Goal: Transaction & Acquisition: Purchase product/service

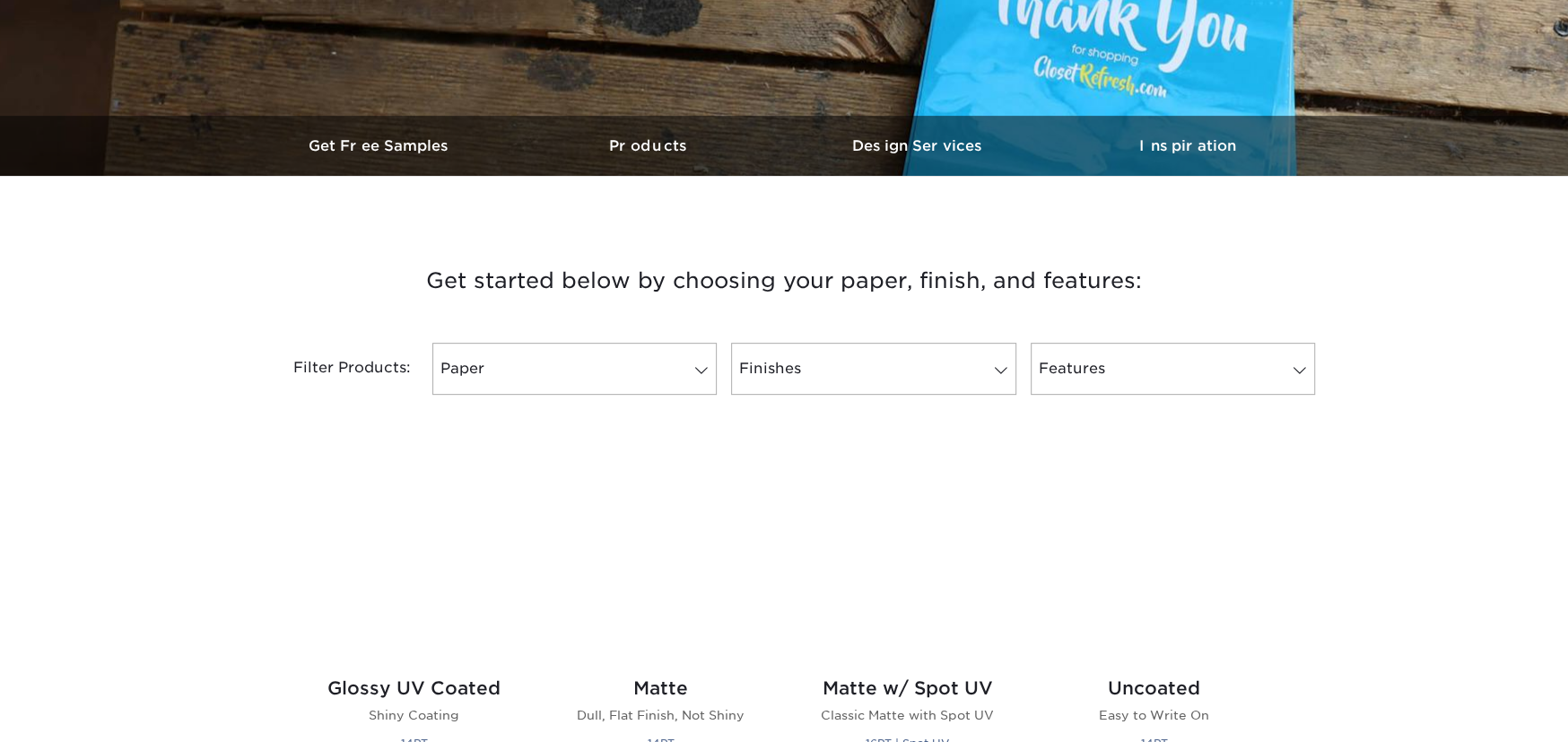
scroll to position [807, 0]
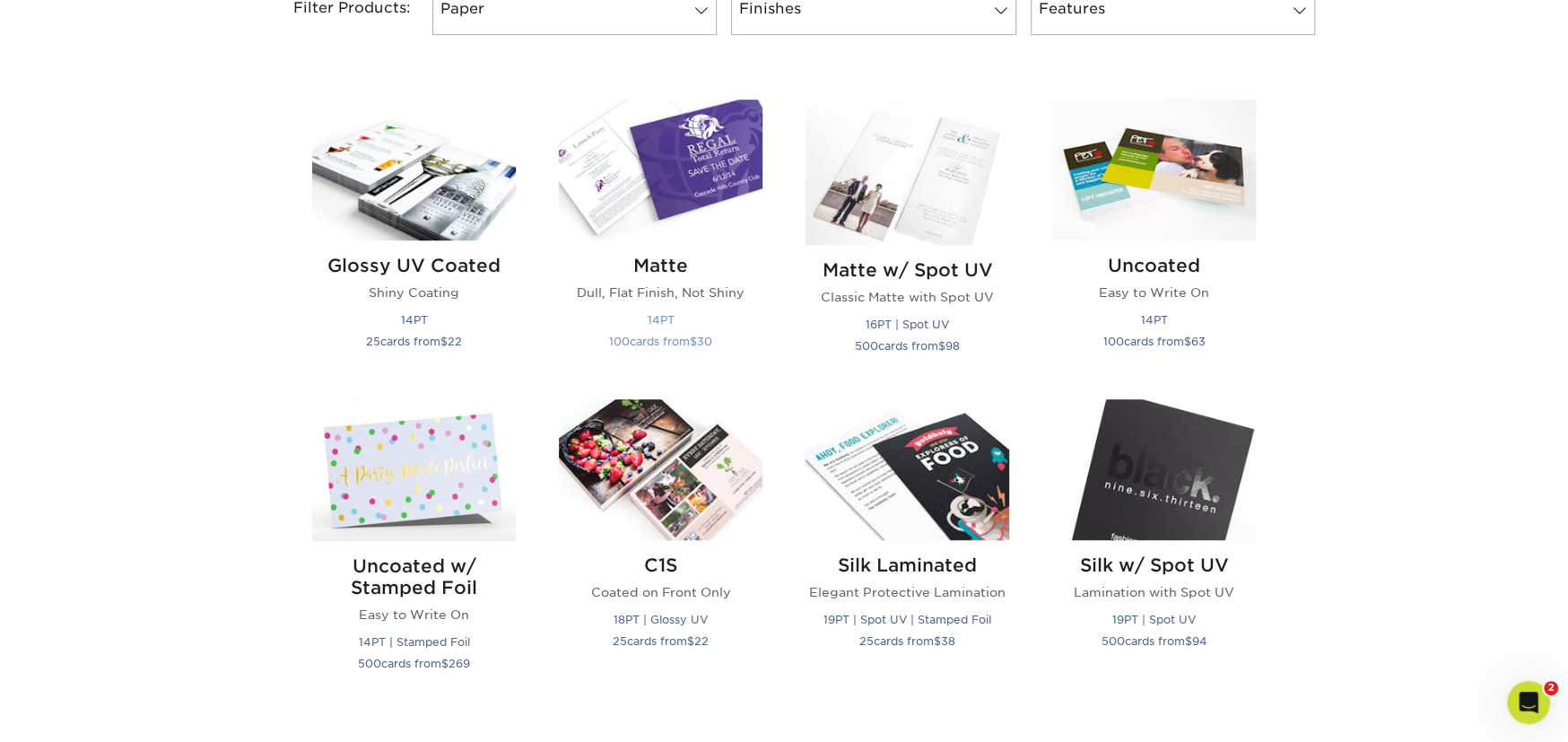
click at [640, 290] on p "Dull, Flat Finish, Not Shiny" at bounding box center [661, 292] width 204 height 18
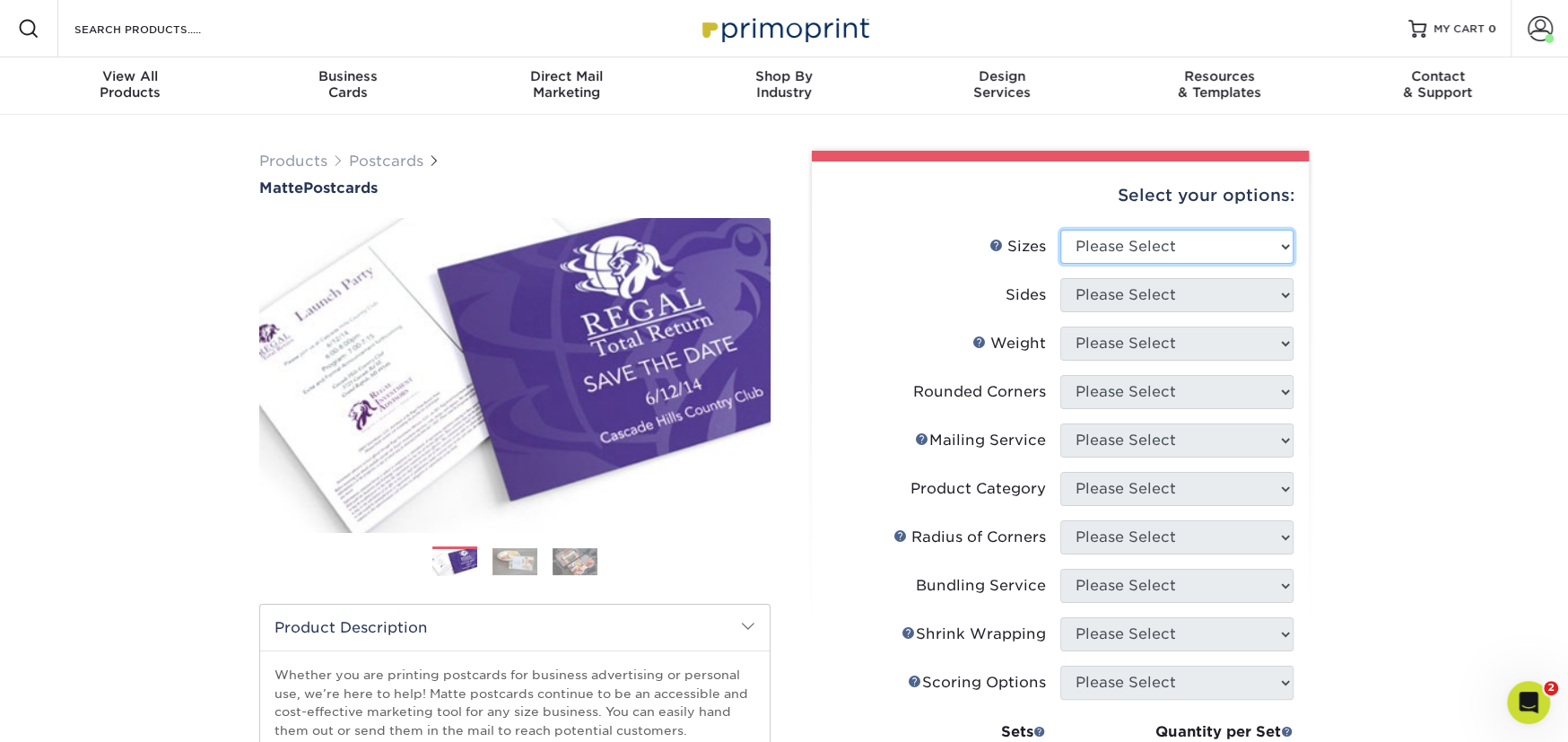
click at [1115, 251] on select "Please Select 1.5" x 7" 2" x 4" 2" x 6" 2" x 7" 2" x 8" 2.12" x 5.5" 2.125" x 5…" at bounding box center [1177, 247] width 233 height 34
click at [1125, 248] on select "Please Select 1.5" x 7" 2" x 4" 2" x 6" 2" x 7" 2" x 8" 2.12" x 5.5" 2.125" x 5…" at bounding box center [1177, 247] width 233 height 34
select select "4.00x6.00"
click at [1061, 230] on select "Please Select 1.5" x 7" 2" x 4" 2" x 6" 2" x 7" 2" x 8" 2.12" x 5.5" 2.125" x 5…" at bounding box center [1177, 247] width 233 height 34
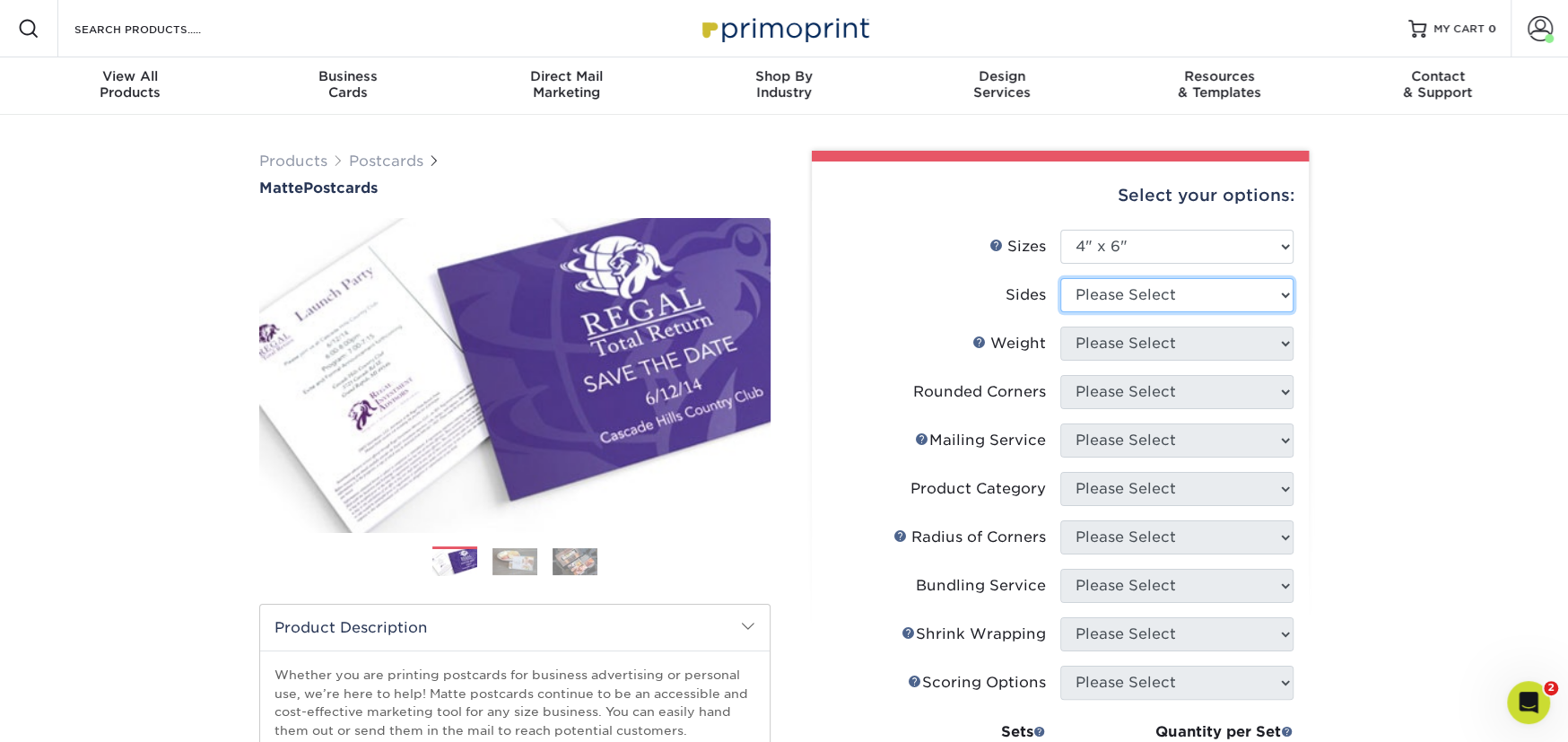
click at [1152, 284] on select "Please Select Print Both Sides Print Front Only" at bounding box center [1177, 294] width 233 height 34
select select "13abbda7-1d64-4f25-8bb2-c179b224825d"
click at [1061, 278] on select "Please Select Print Both Sides Print Front Only" at bounding box center [1177, 294] width 233 height 34
click at [1140, 351] on select "Please Select 16PT 14PT" at bounding box center [1177, 343] width 233 height 34
select select "14PT"
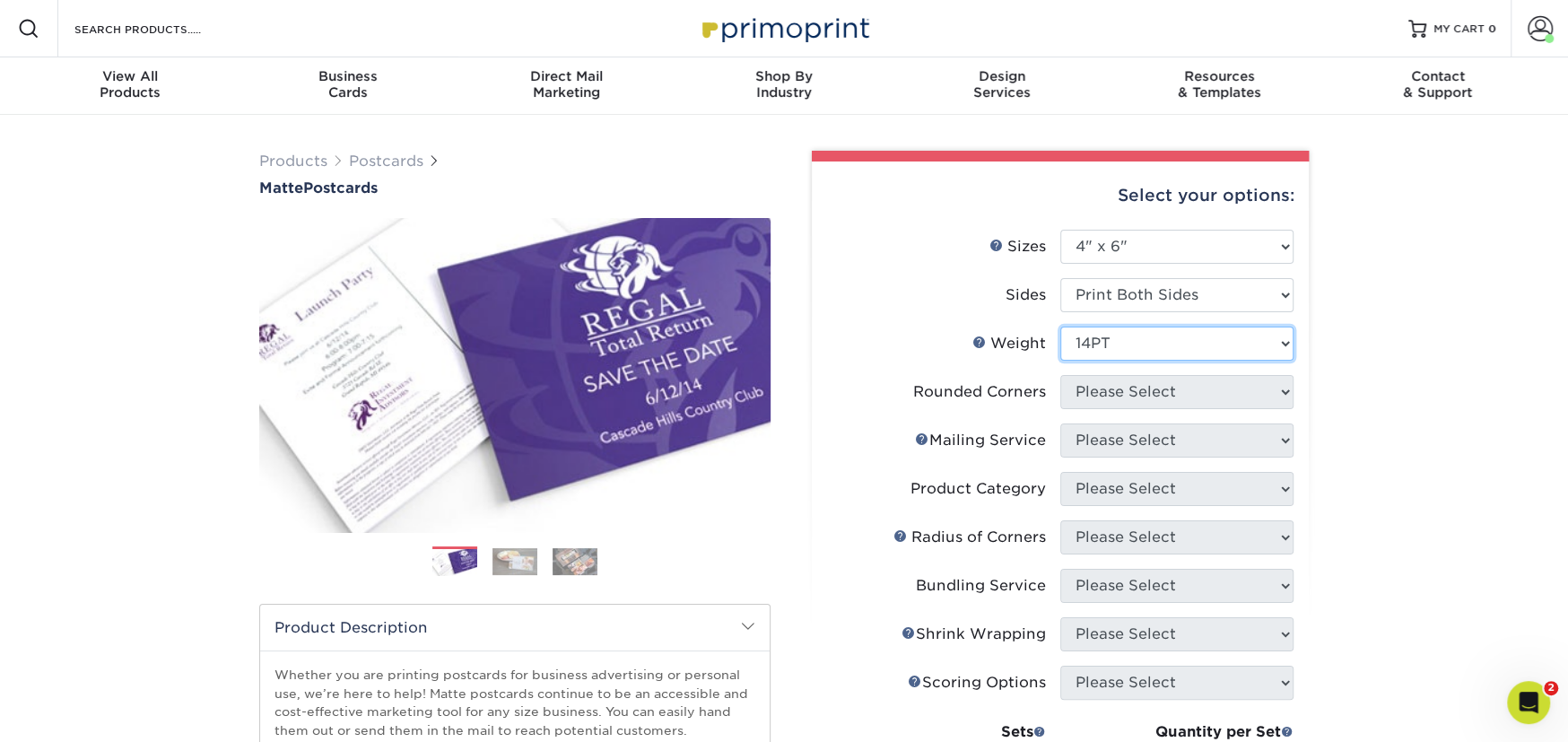
click at [1061, 326] on select "Please Select 16PT 14PT" at bounding box center [1177, 343] width 233 height 34
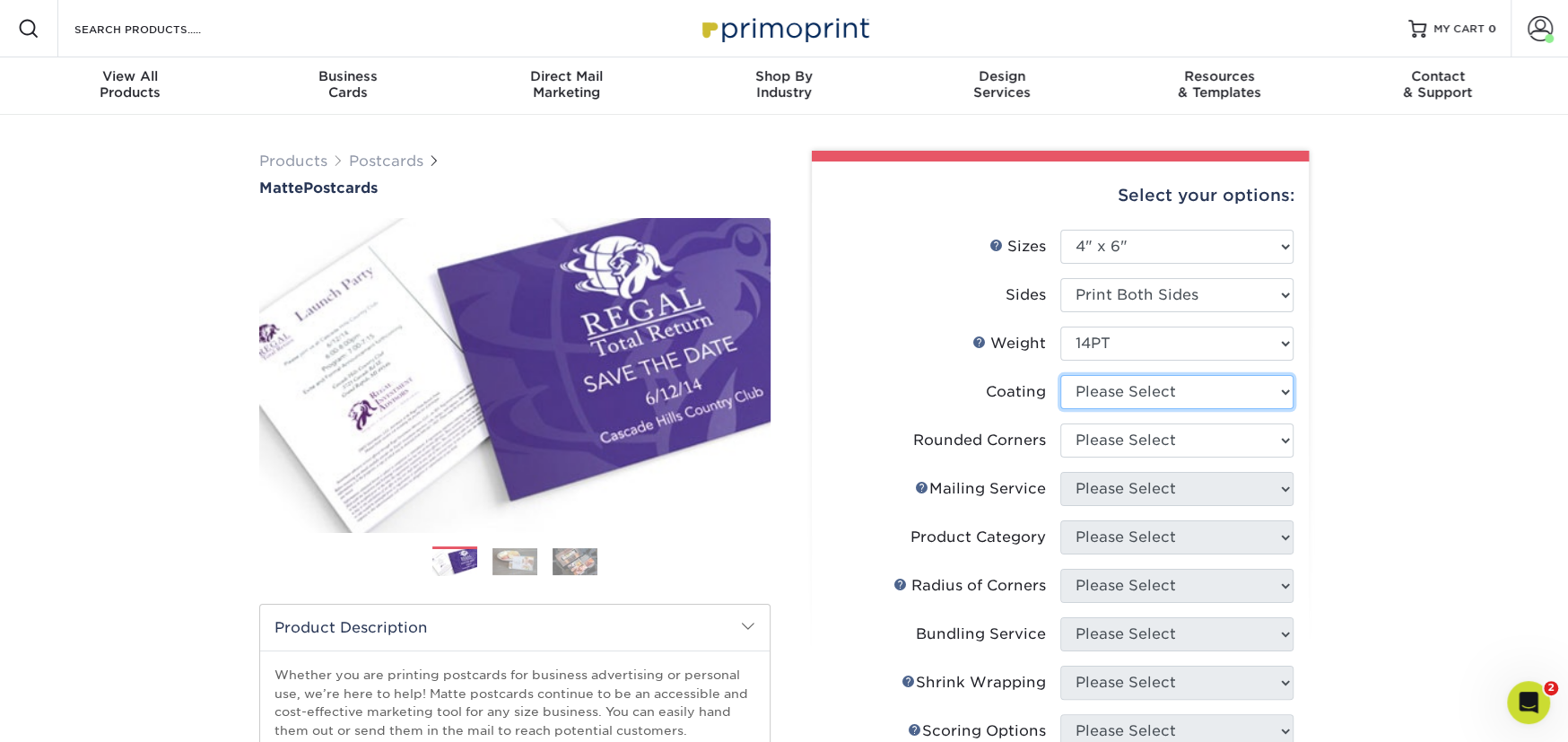
click at [1122, 389] on select at bounding box center [1177, 392] width 233 height 34
select select "121bb7b5-3b4d-429f-bd8d-bbf80e953313"
click at [1061, 375] on select at bounding box center [1177, 392] width 233 height 34
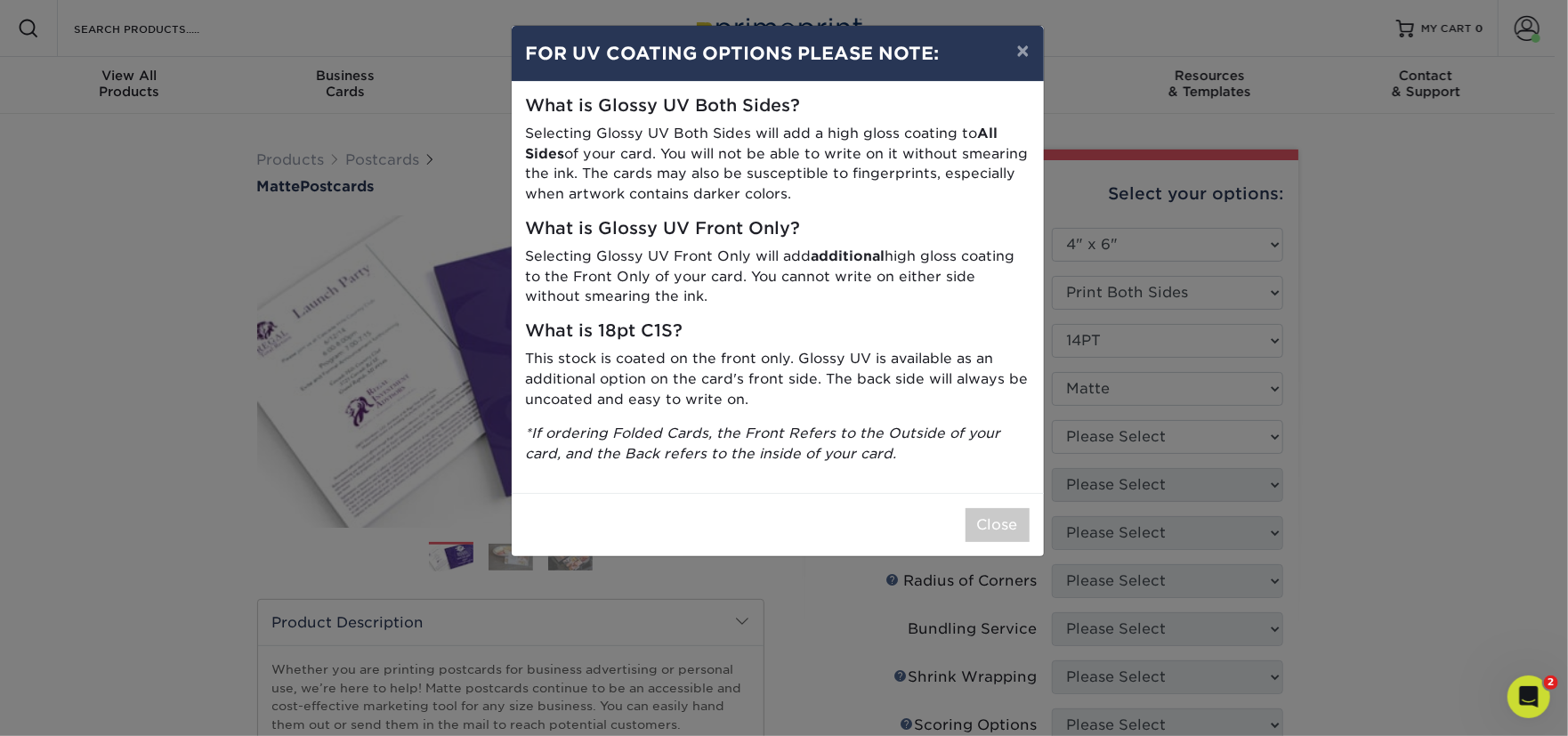
click at [1108, 438] on div "× FOR UV COATING OPTIONS PLEASE NOTE: What is Glossy UV Both Sides? Selecting G…" at bounding box center [784, 368] width 1568 height 736
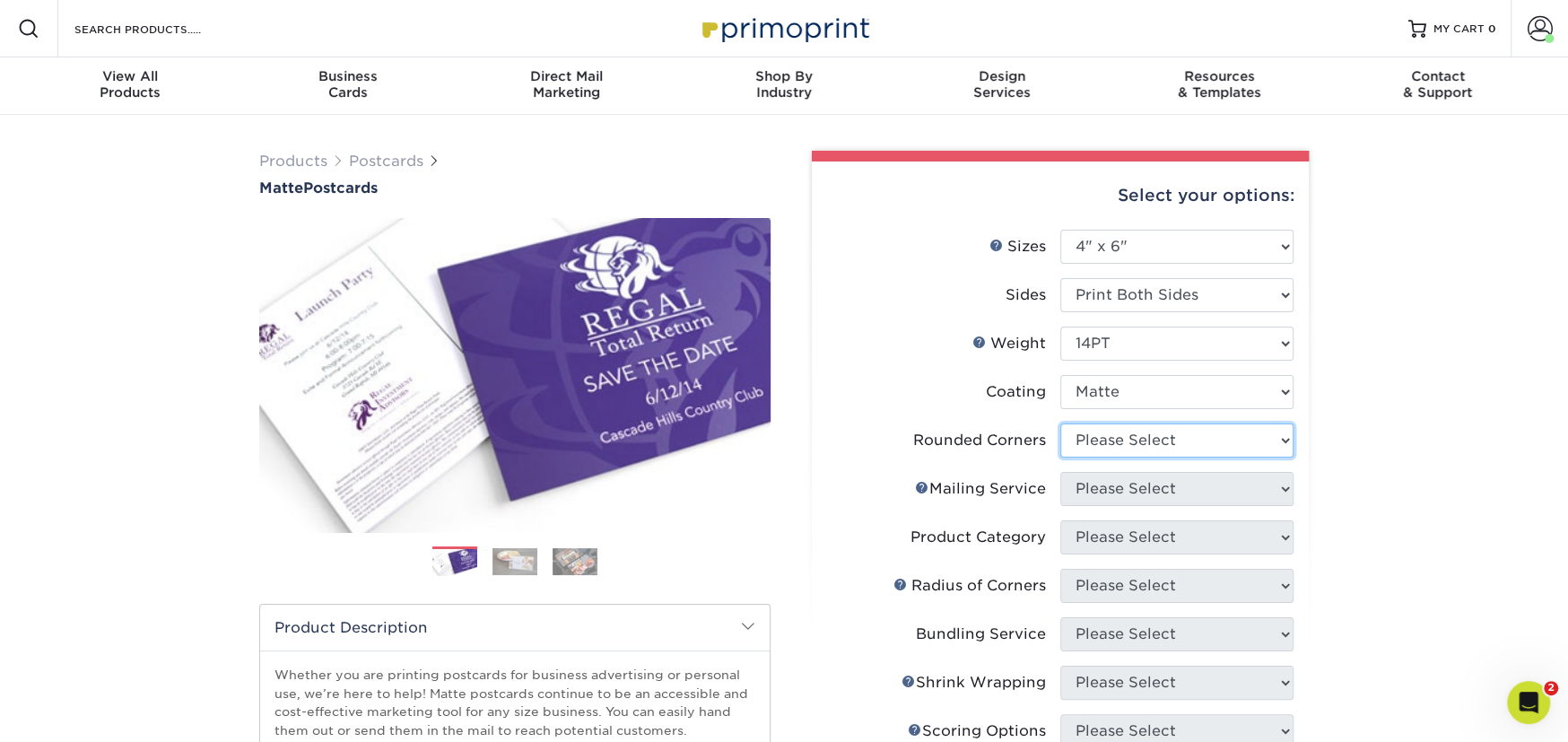
click at [1097, 428] on select "Please Select Yes - Round 4 Corners No" at bounding box center [1177, 441] width 233 height 34
click at [1061, 424] on select "Please Select Yes - Round 4 Corners No" at bounding box center [1177, 441] width 233 height 34
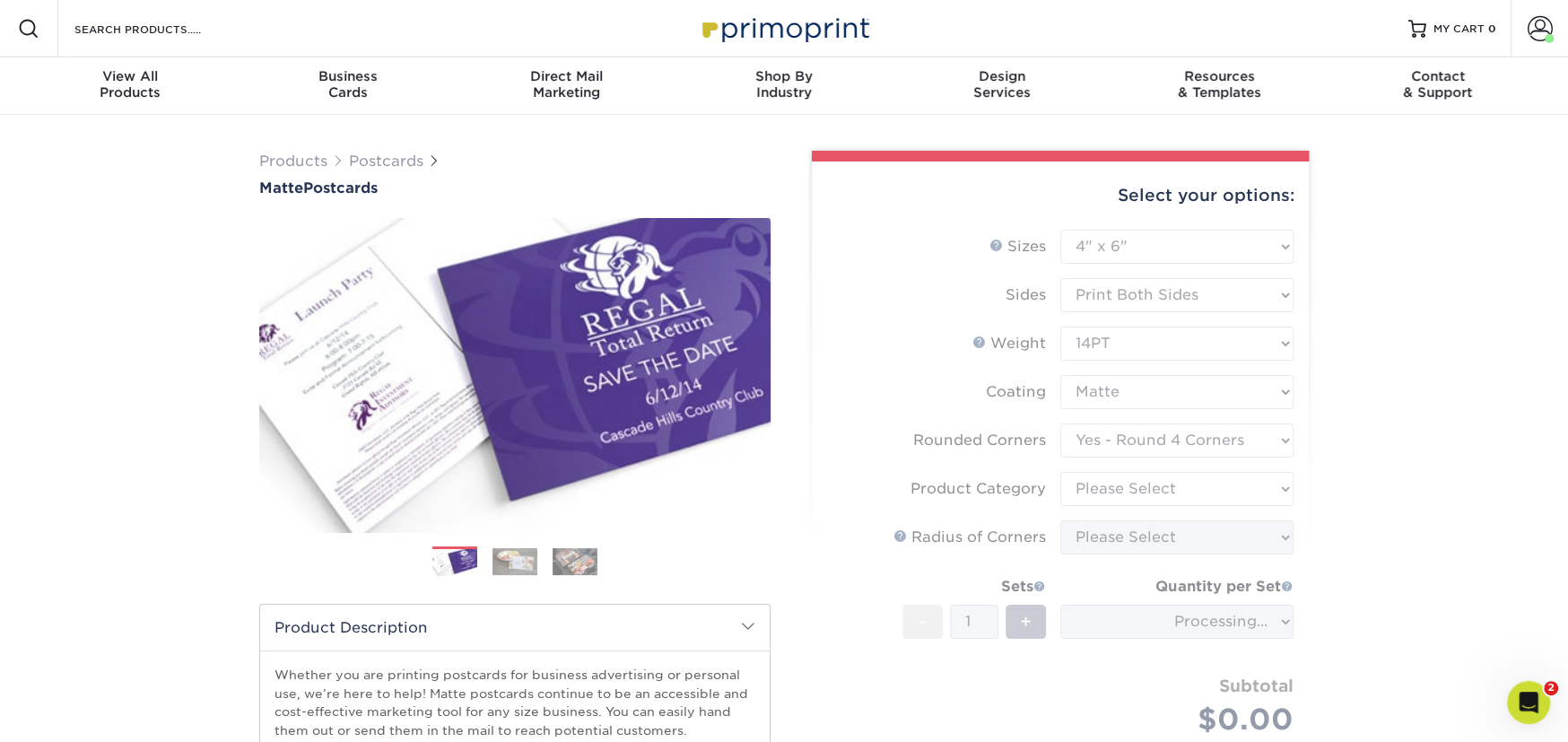
click at [1096, 498] on form "Sizes Help Sizes Please Select 1.5" x 7" 2" x 4" 2" x 6" 2" x 7" 2" x 8" 2.12" …" at bounding box center [1060, 510] width 469 height 562
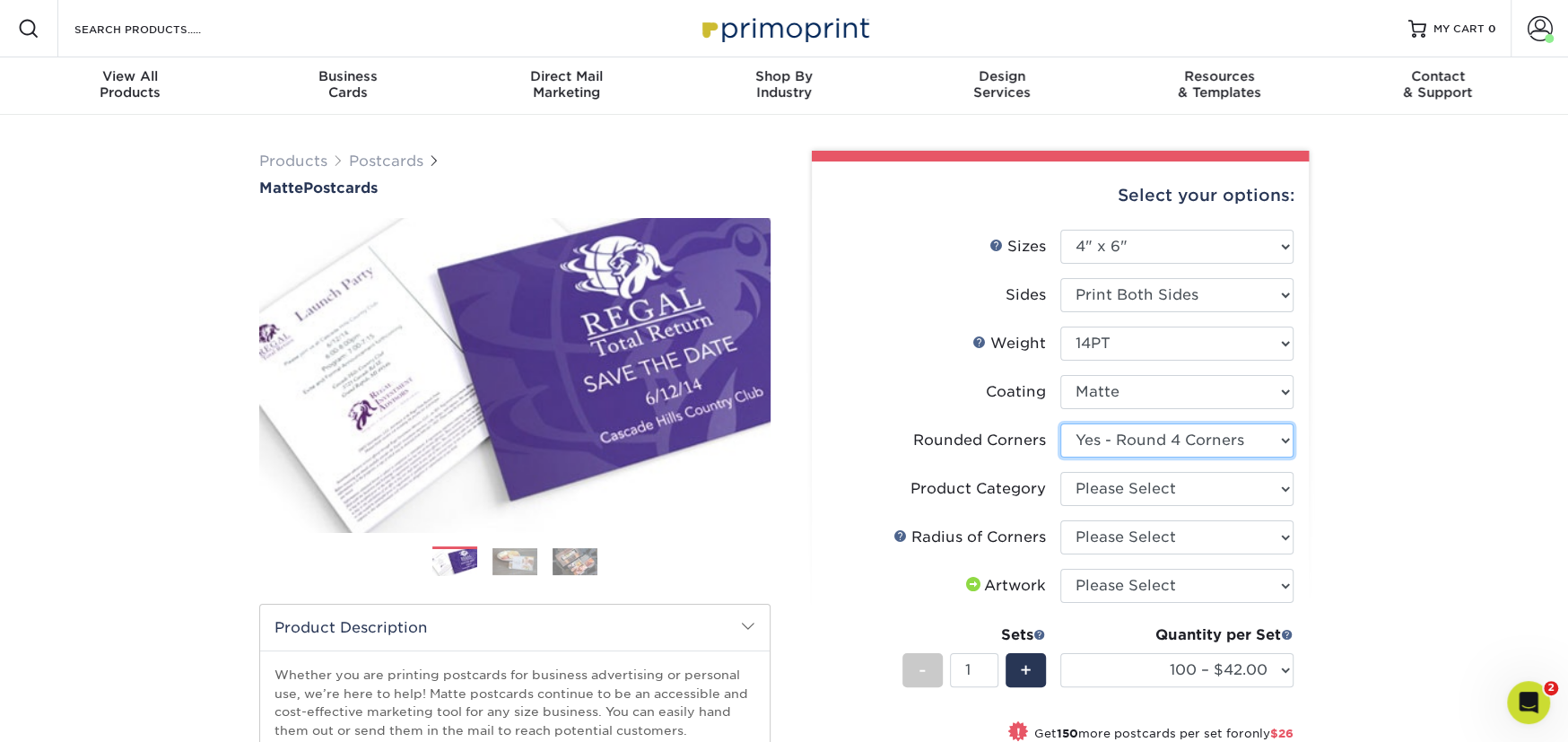
click at [1156, 445] on select "Please Select Yes - Round 4 Corners No" at bounding box center [1177, 441] width 233 height 34
select select "0"
click at [1061, 424] on select "Please Select Yes - Round 4 Corners No" at bounding box center [1177, 441] width 233 height 34
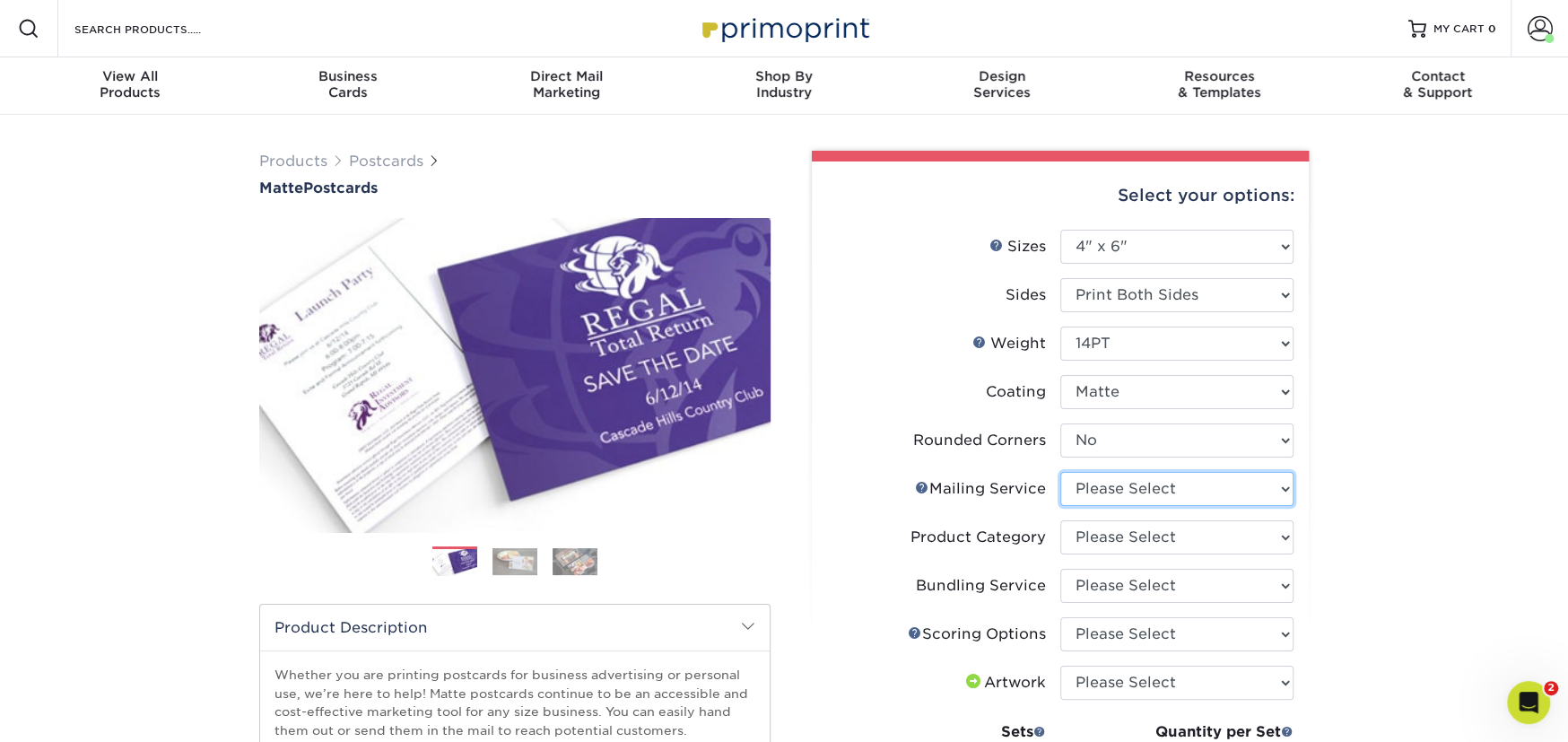
click at [1119, 487] on select "Please Select No Direct Mailing Service No, I will mail/stamp/imprint Direct Ma…" at bounding box center [1177, 488] width 233 height 34
select select "3e5e9bdd-d78a-4c28-a41d-fe1407925ca6"
click at [1061, 471] on select "Please Select No Direct Mailing Service No, I will mail/stamp/imprint Direct Ma…" at bounding box center [1177, 488] width 233 height 34
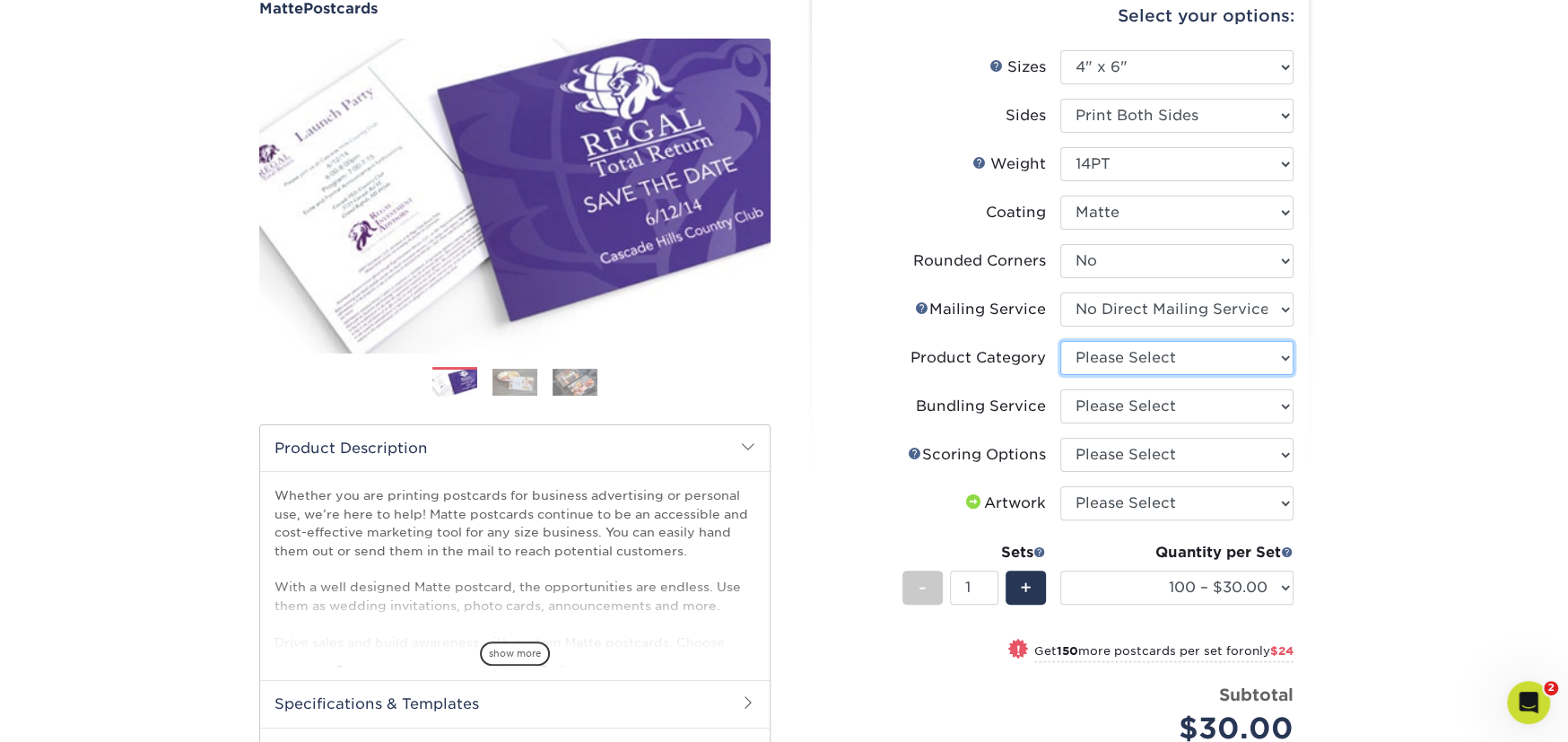
click at [1125, 349] on select "Please Select Postcards" at bounding box center [1177, 358] width 233 height 34
select select "9b7272e0-d6c8-4c3c-8e97-d3a1bcdab858"
click at [1061, 341] on select "Please Select Postcards" at bounding box center [1177, 358] width 233 height 34
click at [1126, 404] on select "Please Select No Bundling Services Yes, Bundles of 50 (+2 Days) Yes, Bundles of…" at bounding box center [1177, 406] width 233 height 34
click at [1204, 603] on select "100 – $30.00 250 – $54.00 500 – $64.00 1000 – $73.00 2500 – $149.00 5000 – $222…" at bounding box center [1177, 587] width 233 height 34
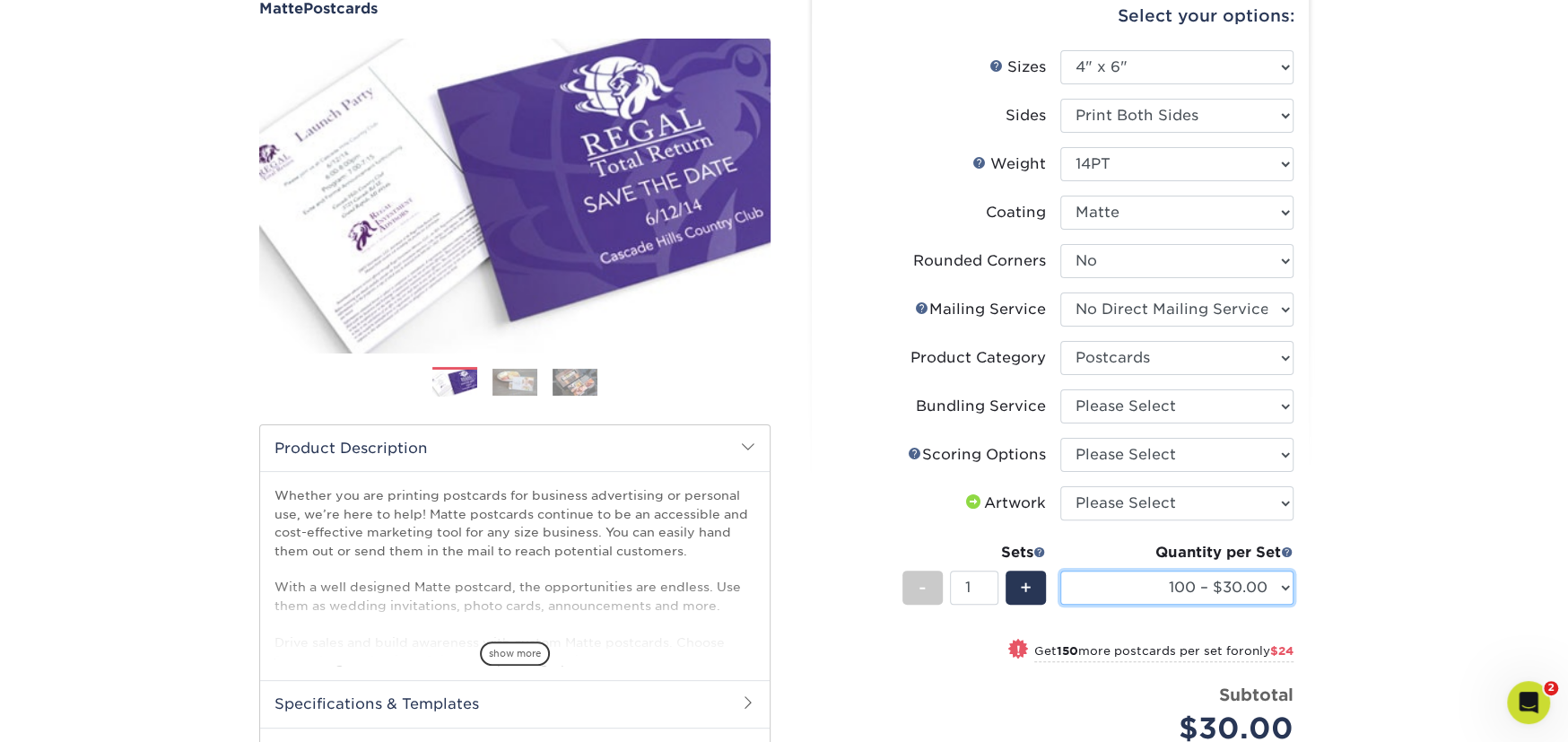
select select "1000 – $73.00"
click at [1061, 570] on select "100 – $30.00 250 – $54.00 500 – $64.00 1000 – $73.00 2500 – $149.00 5000 – $222…" at bounding box center [1177, 587] width 233 height 34
